Goal: Transaction & Acquisition: Obtain resource

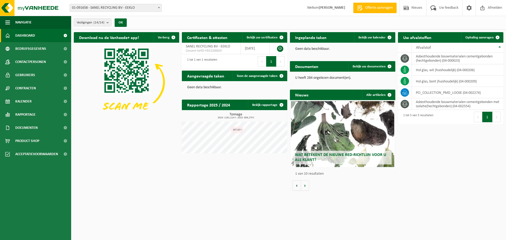
click at [311, 65] on h2 "Documenten" at bounding box center [307, 66] width 34 height 10
click at [365, 67] on span "Bekijk uw documenten" at bounding box center [369, 66] width 33 height 3
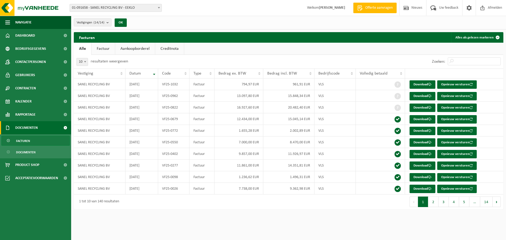
click at [164, 48] on link "Creditnota" at bounding box center [169, 49] width 29 height 12
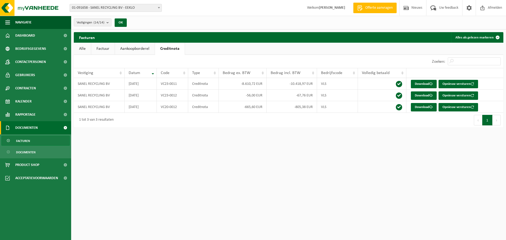
click at [144, 48] on link "Aankoopborderel" at bounding box center [135, 49] width 40 height 12
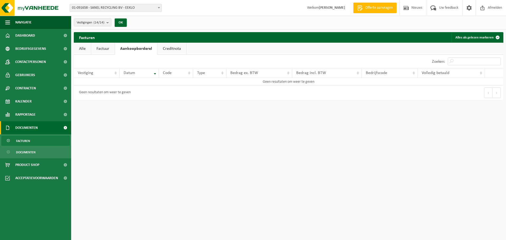
click at [109, 48] on link "Factuur" at bounding box center [102, 49] width 23 height 12
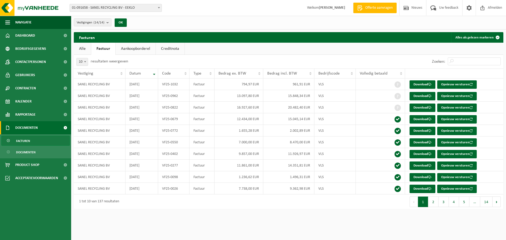
click at [79, 48] on link "Alle" at bounding box center [82, 49] width 17 height 12
click at [25, 34] on span "Dashboard" at bounding box center [25, 35] width 20 height 13
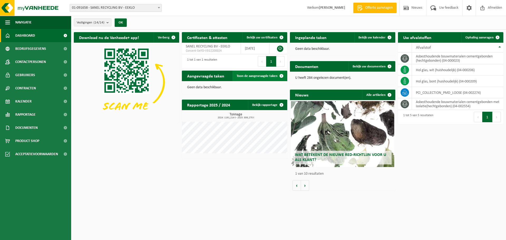
click at [258, 77] on span "Toon de aangevraagde taken" at bounding box center [257, 75] width 41 height 3
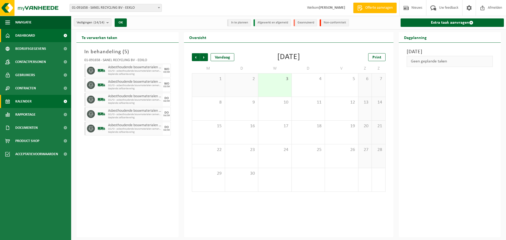
click at [31, 37] on span "Dashboard" at bounding box center [25, 35] width 20 height 13
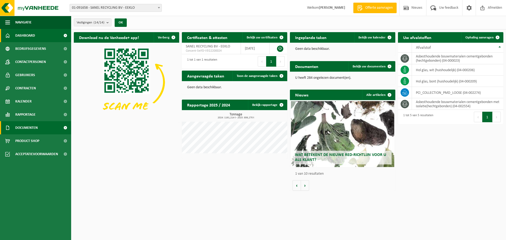
click at [44, 125] on link "Documenten" at bounding box center [35, 127] width 71 height 13
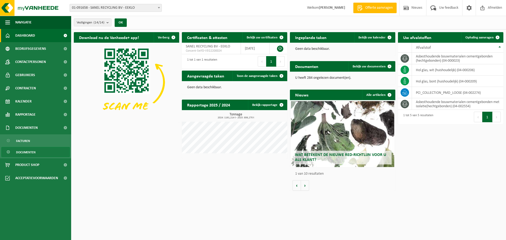
click at [35, 150] on span "Documenten" at bounding box center [25, 152] width 19 height 10
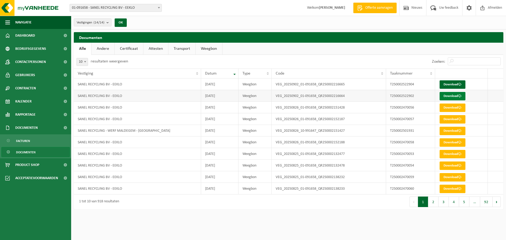
click at [452, 96] on link "Download" at bounding box center [453, 96] width 26 height 8
click at [454, 85] on link "Download" at bounding box center [453, 84] width 26 height 8
click at [32, 150] on span "Documenten" at bounding box center [25, 152] width 19 height 10
